Goal: Task Accomplishment & Management: Manage account settings

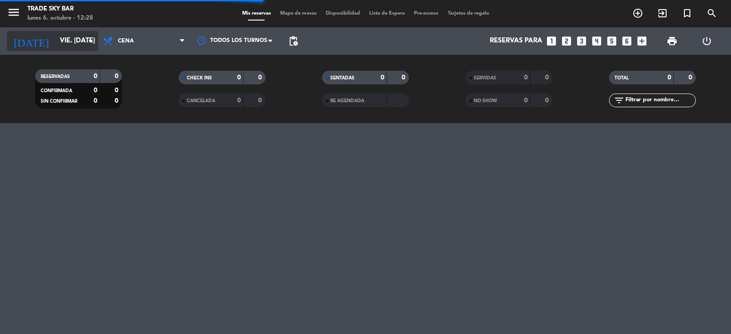
click at [58, 39] on input "vie. 10 oct." at bounding box center [99, 40] width 88 height 17
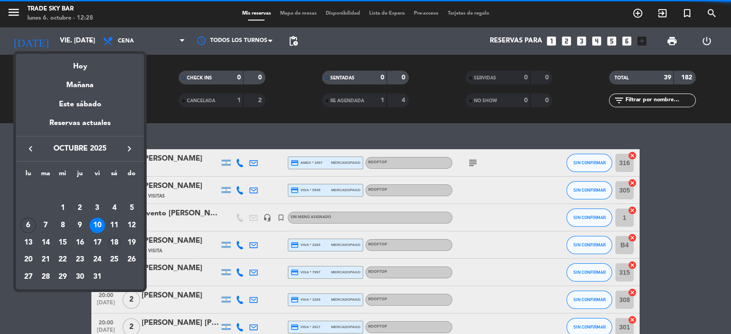
click at [106, 241] on td "18" at bounding box center [114, 242] width 17 height 17
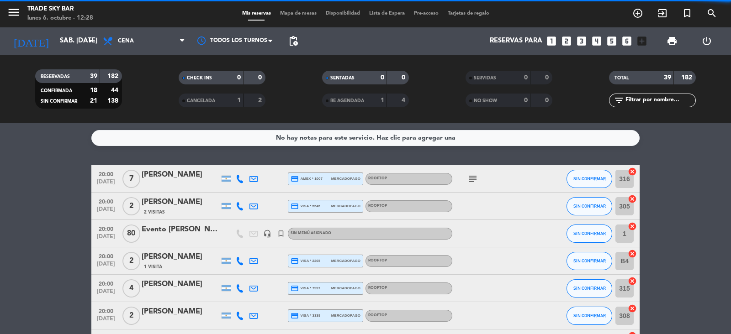
click at [46, 51] on div "menu Trade Sky Bar lunes 6. octubre - 12:28 Mis reservas Mapa de mesas Disponib…" at bounding box center [365, 61] width 731 height 123
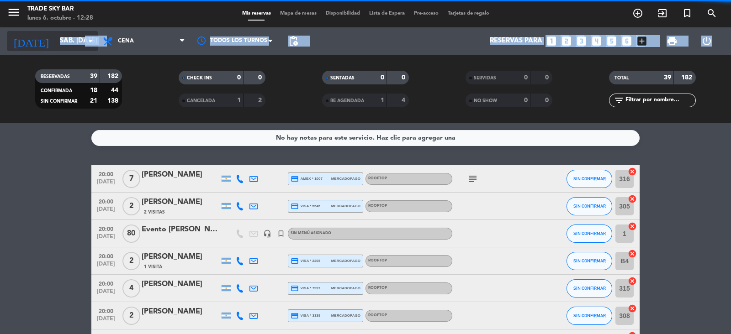
click at [55, 48] on input "sáb. 18 oct." at bounding box center [99, 40] width 88 height 17
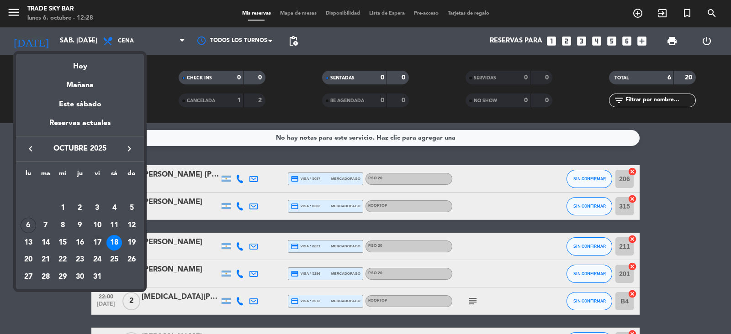
click at [97, 243] on div "17" at bounding box center [98, 243] width 16 height 16
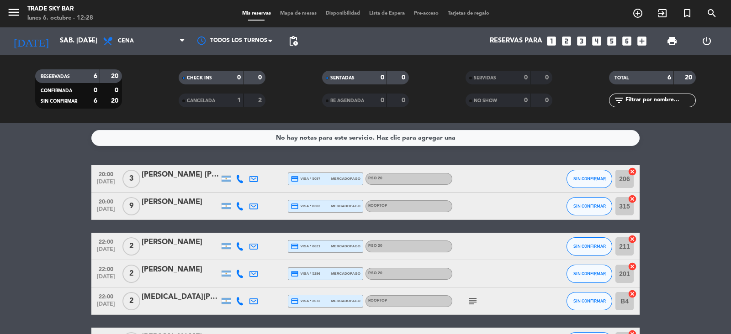
type input "vie. [DATE]"
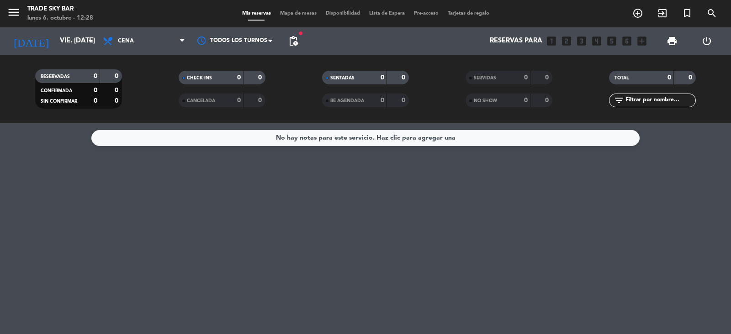
click at [292, 15] on span "Mapa de mesas" at bounding box center [298, 13] width 46 height 5
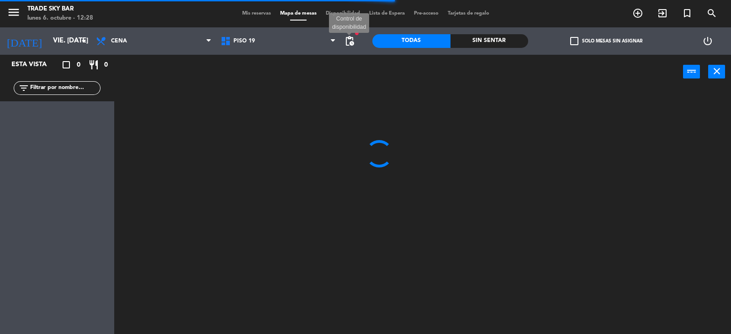
click at [346, 42] on span "pending_actions" at bounding box center [349, 41] width 11 height 11
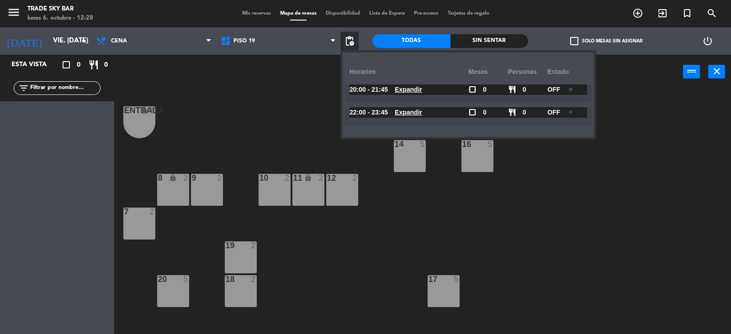
click at [574, 90] on div at bounding box center [574, 89] width 16 height 7
click at [577, 112] on div at bounding box center [574, 112] width 16 height 7
click at [577, 111] on div at bounding box center [574, 112] width 16 height 7
click at [249, 92] on div "Entrada lock 1 14 5 16 5 8 lock 2 9 2 10 2 11 lock 2 12 2 7 2 19 2 17 5 18 2 20…" at bounding box center [425, 212] width 609 height 245
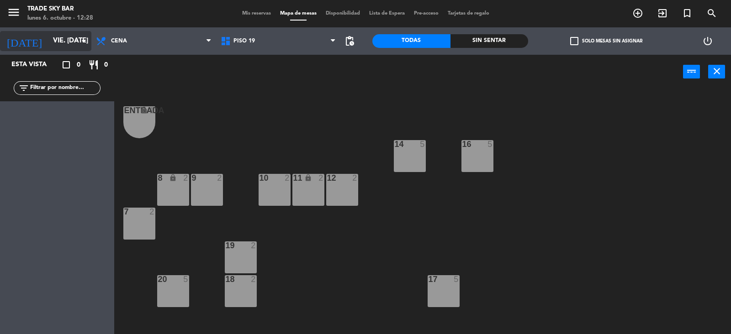
click at [52, 42] on input "vie. [DATE]" at bounding box center [92, 40] width 88 height 17
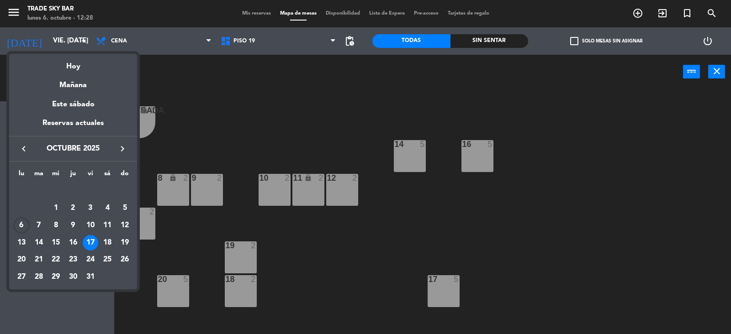
click at [258, 111] on div at bounding box center [365, 167] width 731 height 334
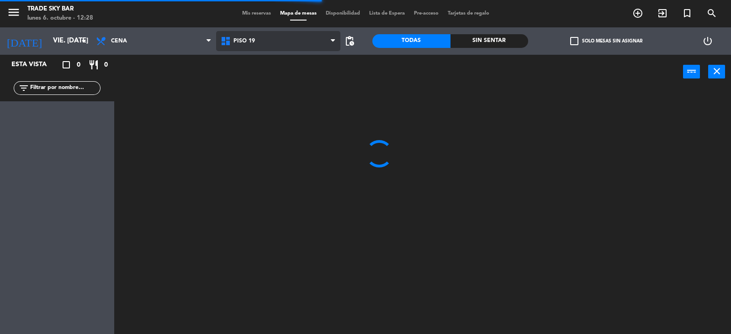
click at [260, 44] on span "PISO 19" at bounding box center [278, 41] width 125 height 20
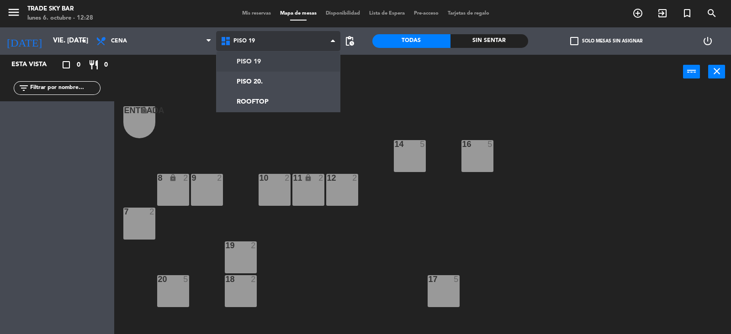
click at [277, 41] on span "PISO 19" at bounding box center [278, 41] width 125 height 20
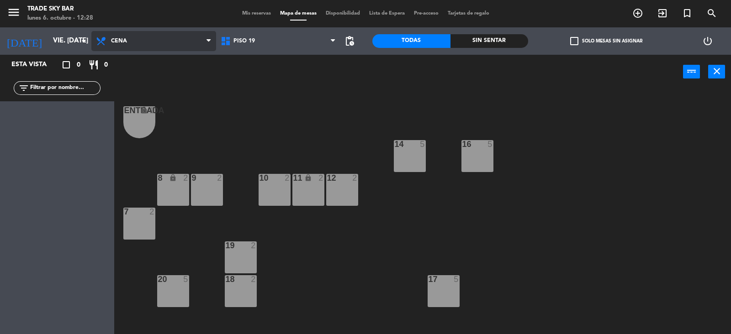
click at [180, 46] on span "Cena" at bounding box center [153, 41] width 125 height 20
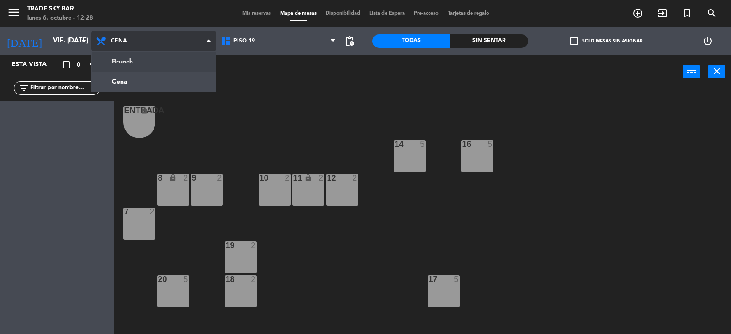
click at [173, 60] on ng-component "menu Trade Sky Bar lunes 6. octubre - 12:28 Mis reservas Mapa de mesas Disponib…" at bounding box center [365, 167] width 731 height 335
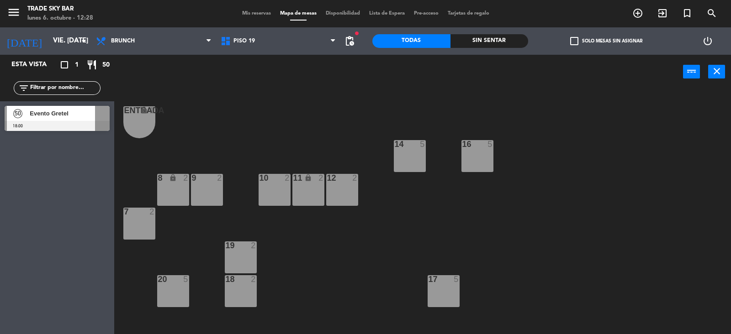
click at [348, 43] on span "pending_actions" at bounding box center [349, 41] width 11 height 11
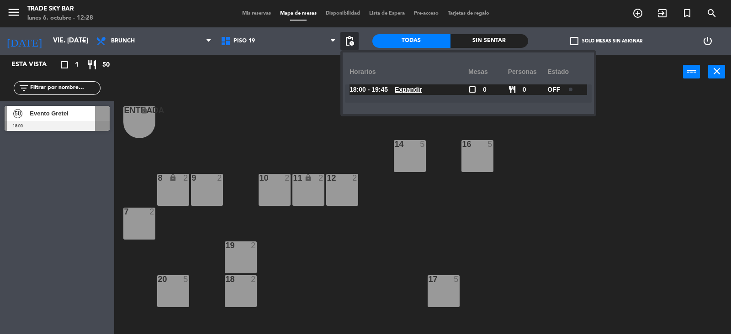
click at [579, 92] on div at bounding box center [574, 89] width 16 height 7
click at [283, 105] on div "Entrada lock 1 14 5 16 5 8 lock 2 9 2 10 2 11 lock 2 12 2 7 2 19 2 17 5 18 2 20…" at bounding box center [425, 212] width 609 height 245
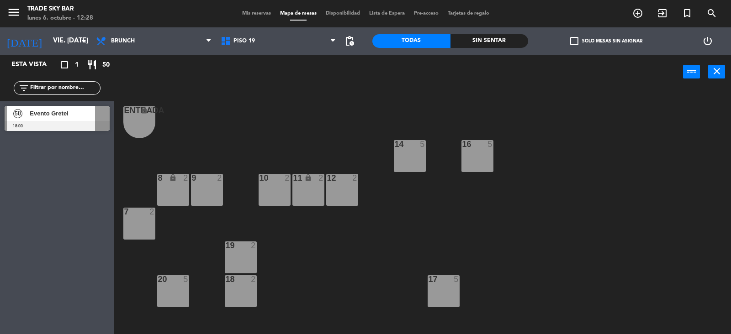
click at [84, 117] on span "Evento Gretel" at bounding box center [62, 114] width 65 height 10
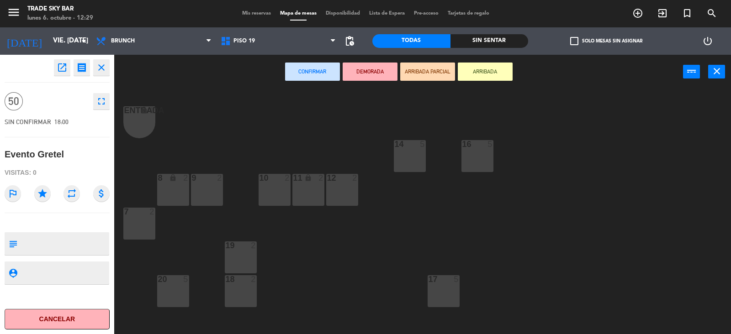
click at [16, 105] on span "50" at bounding box center [14, 101] width 18 height 18
click at [65, 72] on icon "open_in_new" at bounding box center [62, 67] width 11 height 11
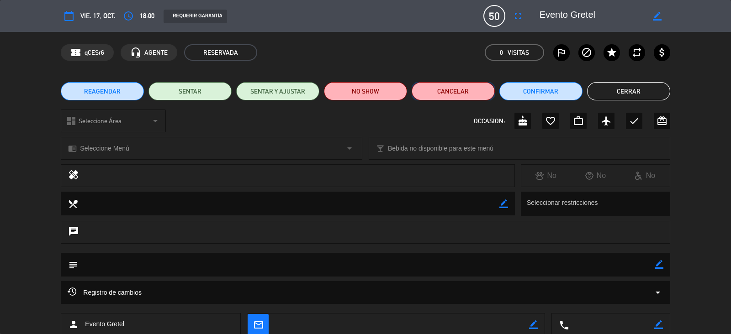
click at [459, 95] on button "Cancelar" at bounding box center [453, 91] width 83 height 18
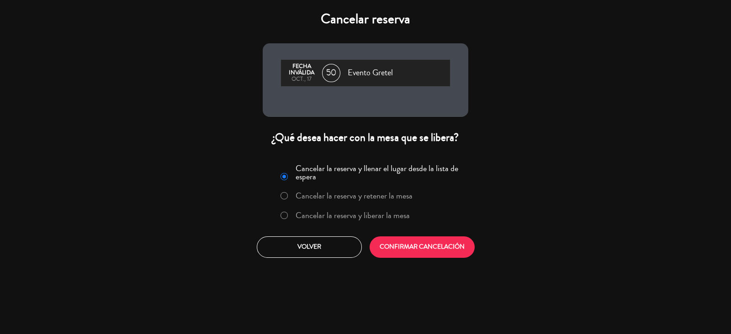
click at [375, 212] on label "Cancelar la reserva y liberar la mesa" at bounding box center [352, 215] width 114 height 8
click at [442, 250] on button "CONFIRMAR CANCELACIÓN" at bounding box center [421, 247] width 105 height 21
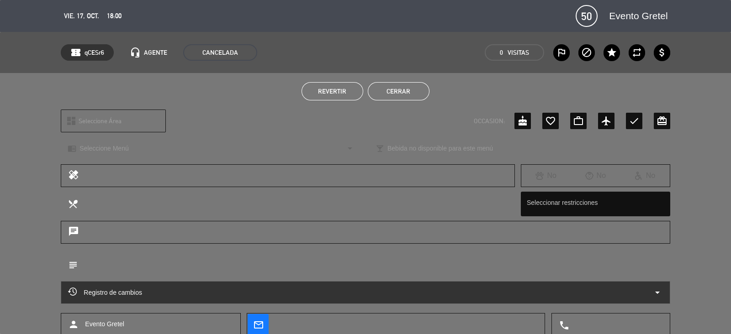
click at [401, 89] on button "Cerrar" at bounding box center [399, 91] width 62 height 18
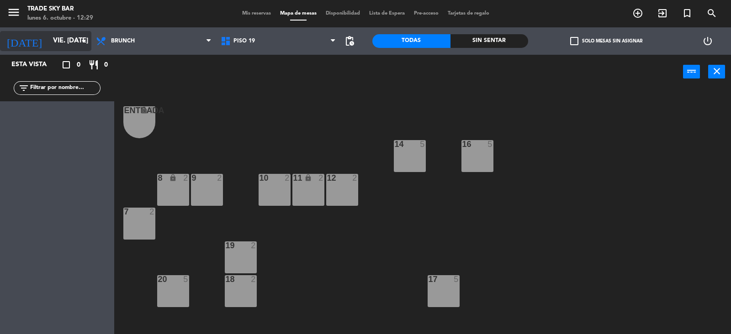
click at [48, 44] on input "vie. [DATE]" at bounding box center [92, 40] width 88 height 17
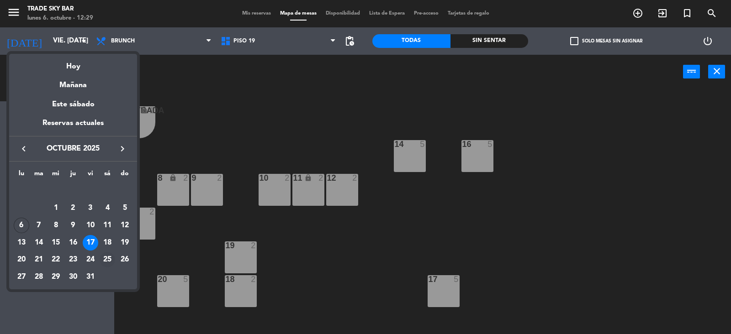
click at [106, 257] on div "25" at bounding box center [108, 260] width 16 height 16
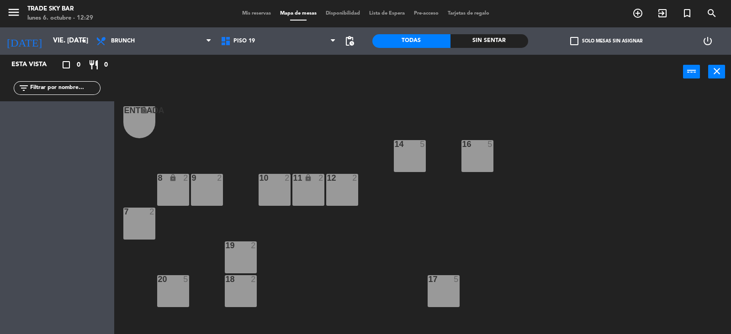
type input "sáb. [DATE]"
click at [344, 36] on span "pending_actions" at bounding box center [349, 41] width 11 height 11
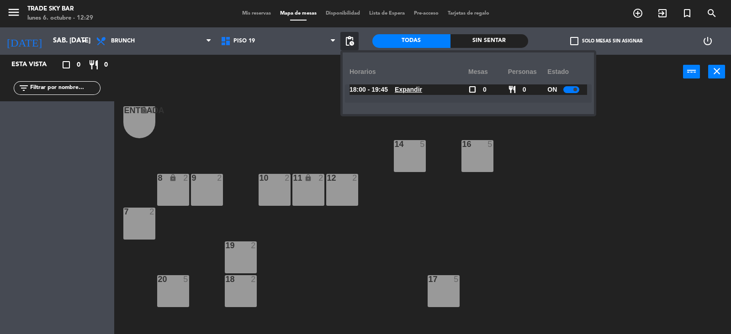
click at [573, 91] on div at bounding box center [571, 89] width 16 height 7
click at [181, 44] on span "Brunch" at bounding box center [153, 41] width 125 height 20
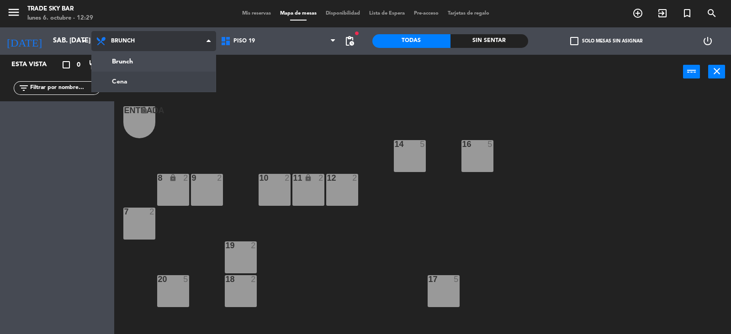
click at [169, 76] on ng-component "menu Trade Sky Bar lunes 6. octubre - 12:29 Mis reservas Mapa de mesas Disponib…" at bounding box center [365, 167] width 731 height 335
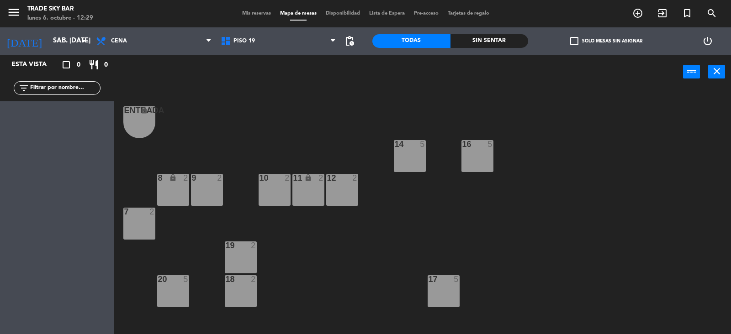
click at [354, 41] on span "pending_actions" at bounding box center [349, 41] width 11 height 11
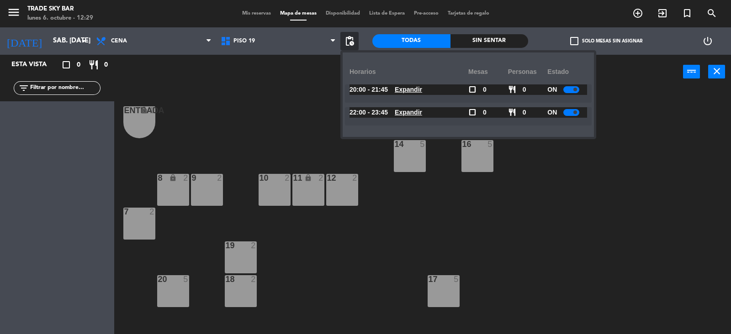
click at [572, 91] on div at bounding box center [571, 89] width 16 height 7
click at [577, 111] on span at bounding box center [575, 113] width 4 height 4
click at [579, 111] on div at bounding box center [571, 112] width 16 height 7
drag, startPoint x: 626, startPoint y: 146, endPoint x: 626, endPoint y: 139, distance: 6.9
click at [626, 145] on div "Entrada lock 1 14 5 16 5 8 lock 2 9 2 10 2 11 lock 2 12 2 7 2 19 2 17 5 18 2 20…" at bounding box center [425, 212] width 609 height 245
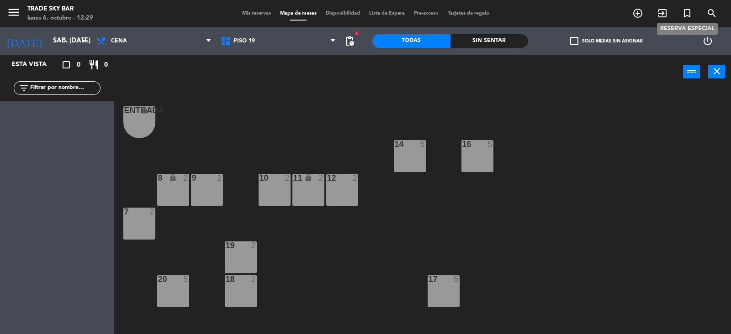
click at [684, 11] on icon "turned_in_not" at bounding box center [686, 13] width 11 height 11
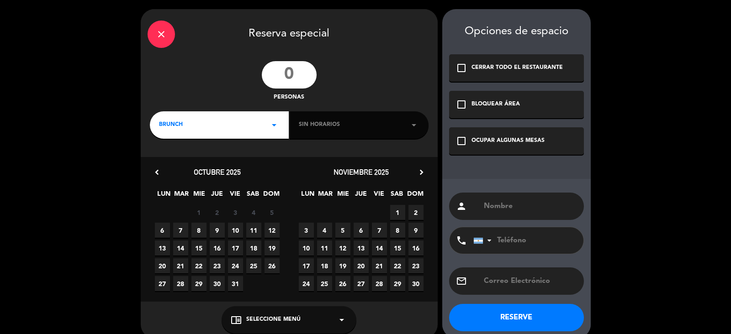
click at [288, 80] on input "number" at bounding box center [289, 74] width 55 height 27
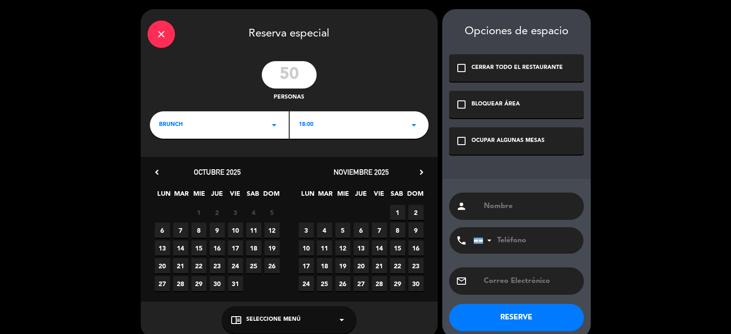
type input "50"
click at [507, 101] on div "BLOQUEAR ÁREA" at bounding box center [495, 104] width 48 height 9
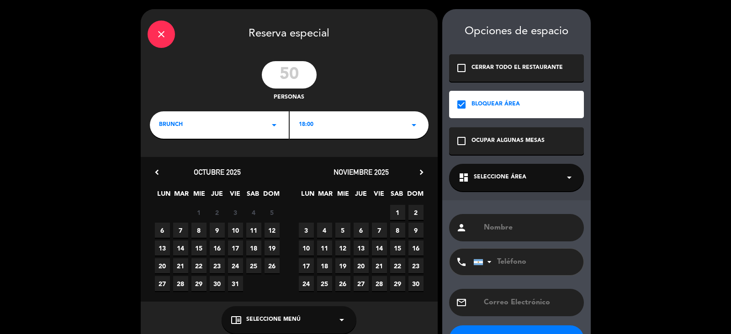
click at [515, 73] on div "check_box_outline_blank CERRAR TODO EL RESTAURANTE" at bounding box center [516, 67] width 135 height 27
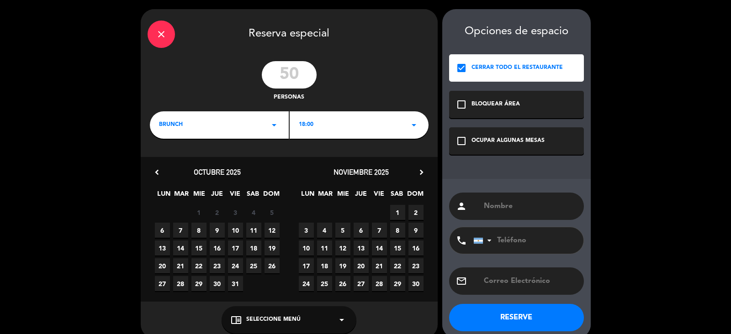
click at [534, 138] on div "OCUPAR ALGUNAS MESAS" at bounding box center [507, 141] width 73 height 9
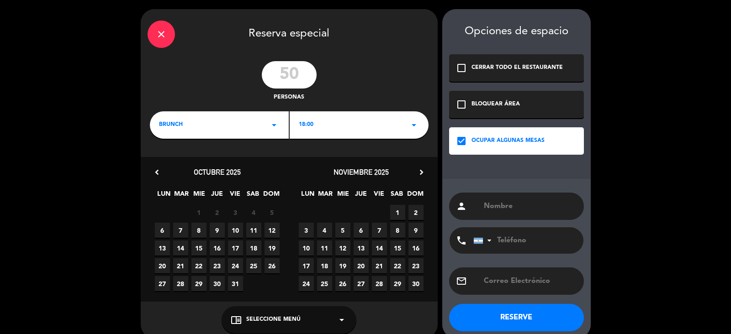
click at [502, 66] on div "CERRAR TODO EL RESTAURANTE" at bounding box center [516, 67] width 91 height 9
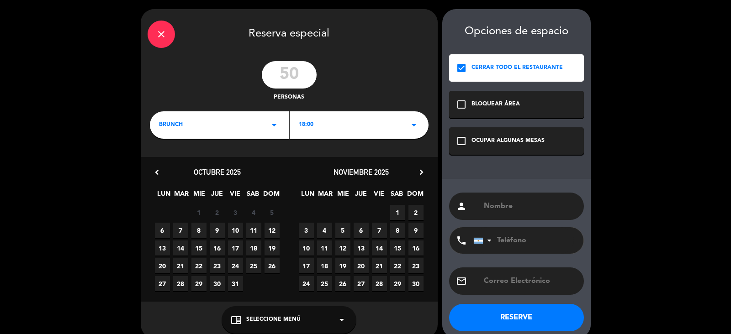
click at [523, 209] on input "text" at bounding box center [530, 206] width 94 height 13
type input "Evento Gretel"
click at [250, 267] on span "25" at bounding box center [253, 266] width 15 height 15
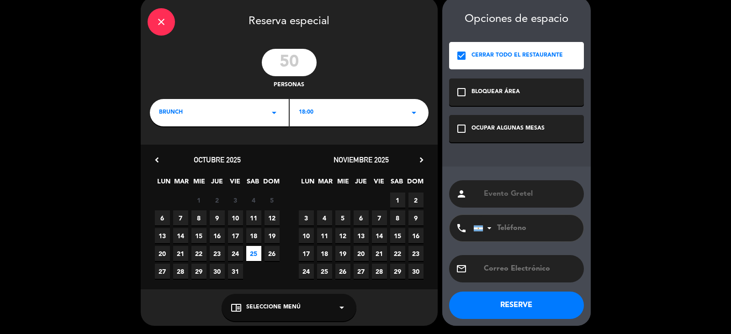
click at [524, 305] on button "RESERVE" at bounding box center [516, 305] width 135 height 27
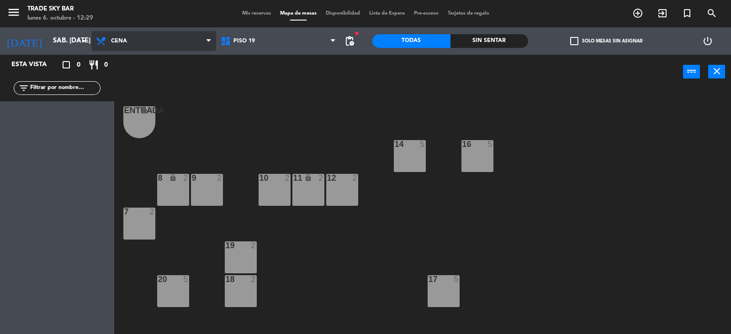
click at [164, 37] on span "Cena" at bounding box center [153, 41] width 125 height 20
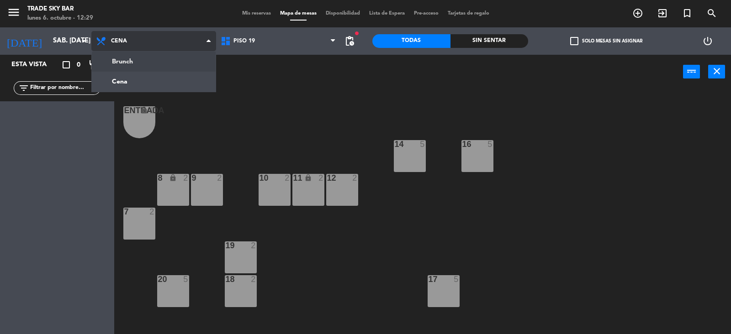
click at [158, 68] on ng-component "menu Trade Sky Bar lunes 6. octubre - 12:29 Mis reservas Mapa de mesas Disponib…" at bounding box center [365, 167] width 731 height 335
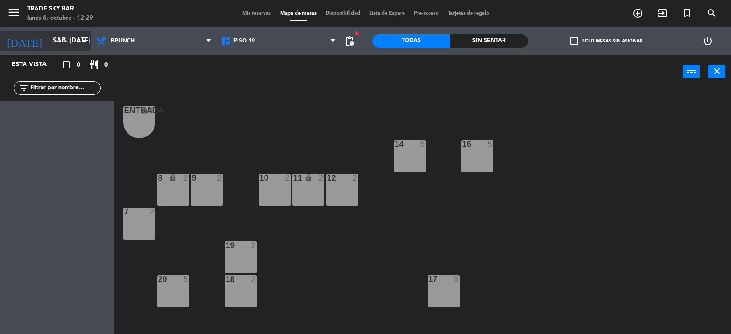
click at [48, 44] on input "sáb. [DATE]" at bounding box center [92, 40] width 88 height 17
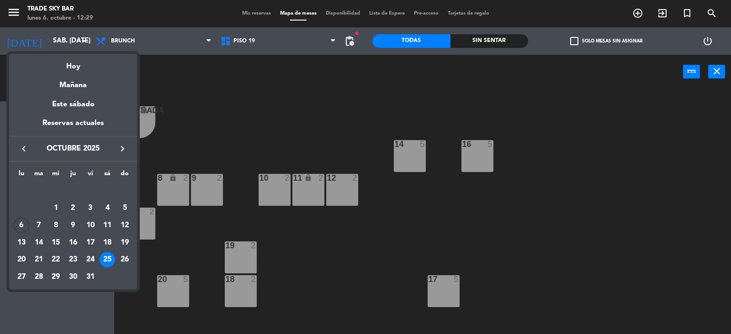
click at [109, 259] on div "25" at bounding box center [108, 260] width 16 height 16
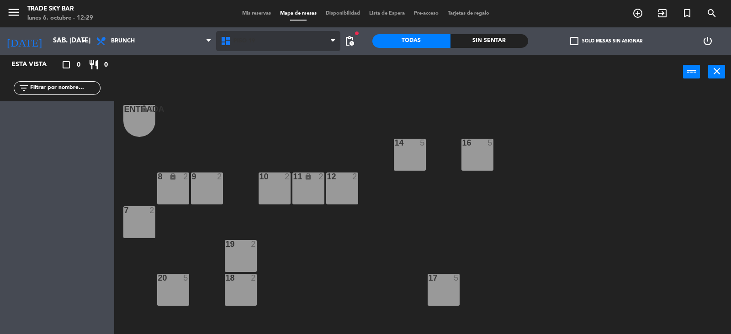
scroll to position [0, 0]
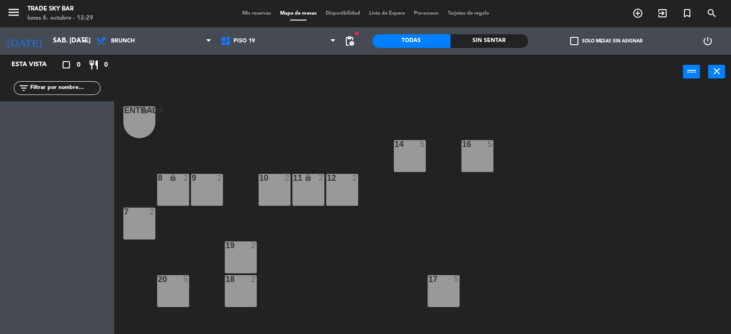
click at [260, 13] on span "Mis reservas" at bounding box center [256, 13] width 38 height 5
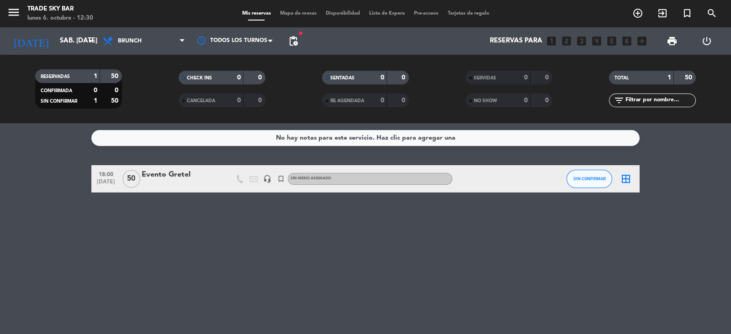
click at [625, 177] on icon "border_all" at bounding box center [625, 179] width 11 height 11
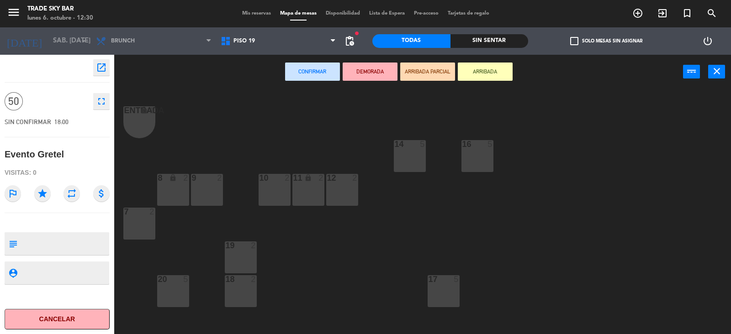
click at [354, 190] on div "12 2" at bounding box center [342, 190] width 32 height 32
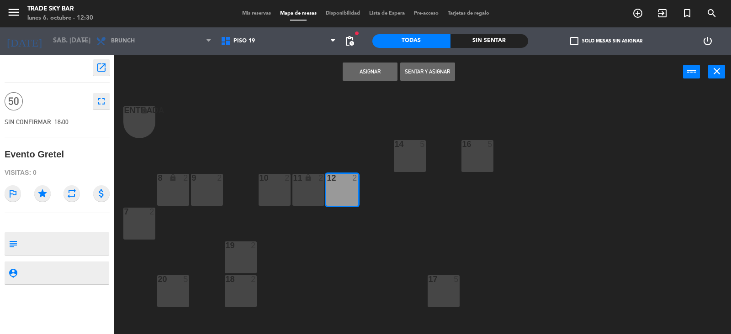
click at [268, 188] on div "10 2" at bounding box center [275, 190] width 32 height 32
click at [217, 181] on div "2" at bounding box center [219, 178] width 5 height 8
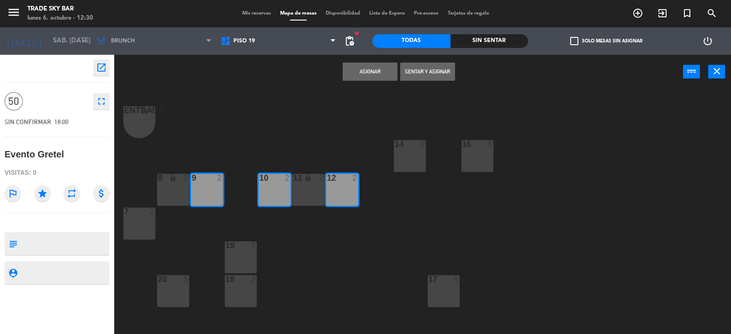
click at [125, 234] on div "7 2" at bounding box center [139, 224] width 32 height 32
click at [164, 288] on div "20 5" at bounding box center [173, 291] width 32 height 32
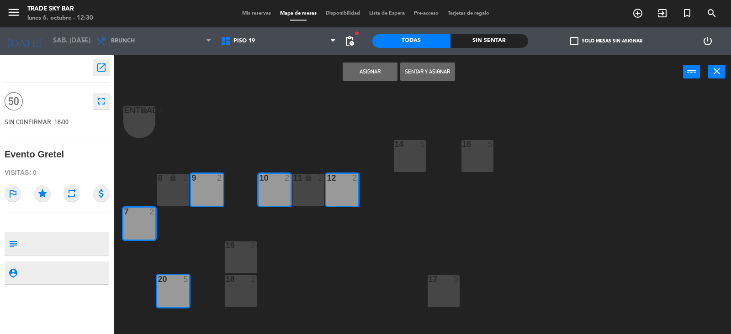
click at [234, 258] on div "19 2" at bounding box center [241, 258] width 32 height 32
drag, startPoint x: 242, startPoint y: 291, endPoint x: 333, endPoint y: 240, distance: 104.5
click at [243, 291] on div "18 2" at bounding box center [241, 291] width 32 height 32
click at [425, 142] on div "5" at bounding box center [424, 144] width 15 height 8
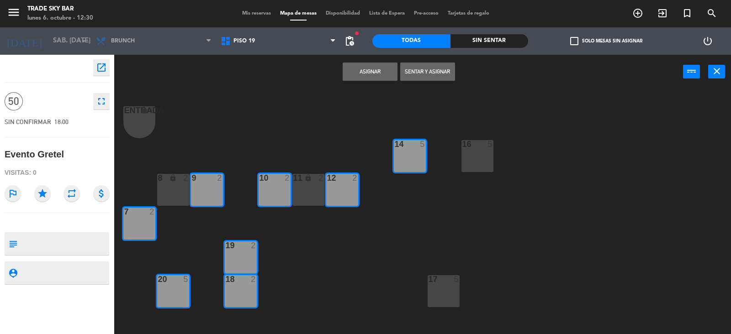
drag, startPoint x: 476, startPoint y: 147, endPoint x: 477, endPoint y: 154, distance: 7.9
click at [477, 147] on div at bounding box center [477, 144] width 15 height 8
click at [435, 296] on div "17 5" at bounding box center [443, 291] width 32 height 32
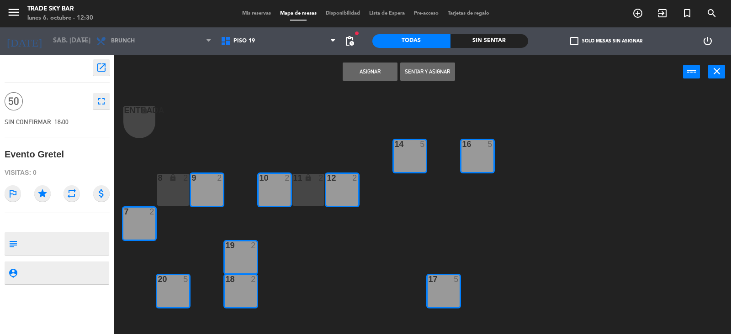
scroll to position [39, 0]
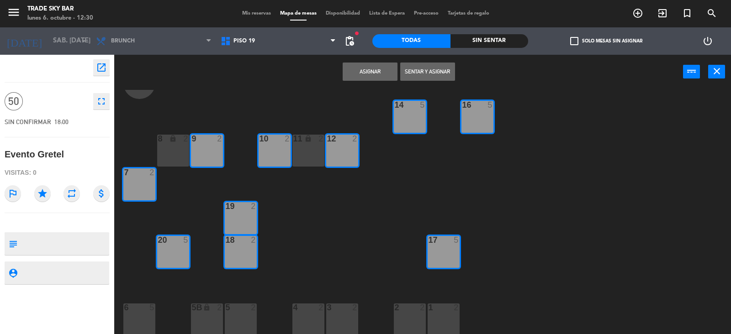
click at [443, 309] on div at bounding box center [443, 308] width 15 height 8
drag, startPoint x: 412, startPoint y: 316, endPoint x: 352, endPoint y: 317, distance: 59.4
click at [411, 316] on div "2 2" at bounding box center [410, 320] width 32 height 32
click at [344, 317] on div "3 2" at bounding box center [342, 320] width 32 height 32
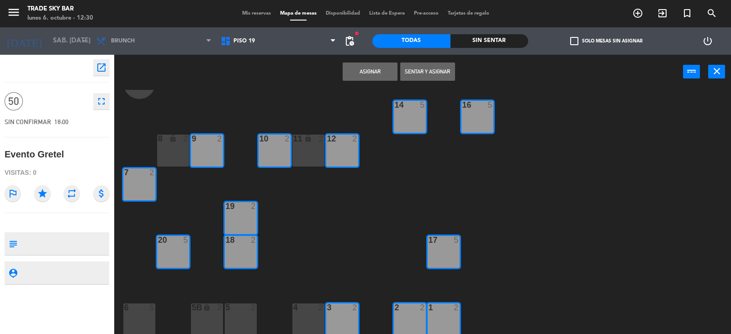
click at [313, 319] on div "4 2" at bounding box center [308, 320] width 32 height 32
click at [249, 315] on div "5 2" at bounding box center [241, 320] width 32 height 32
click at [153, 315] on div "6 5" at bounding box center [139, 320] width 32 height 32
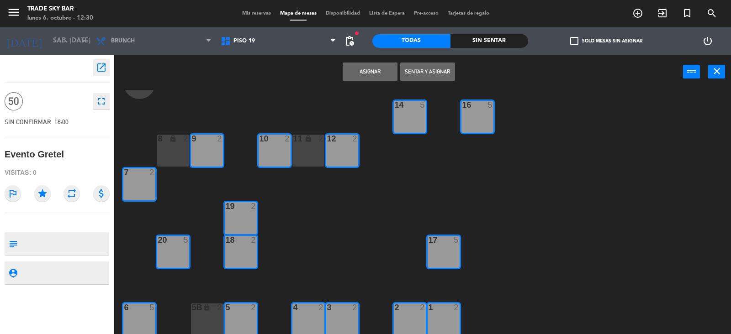
click at [369, 74] on button "Asignar" at bounding box center [370, 72] width 55 height 18
